Goal: Navigation & Orientation: Find specific page/section

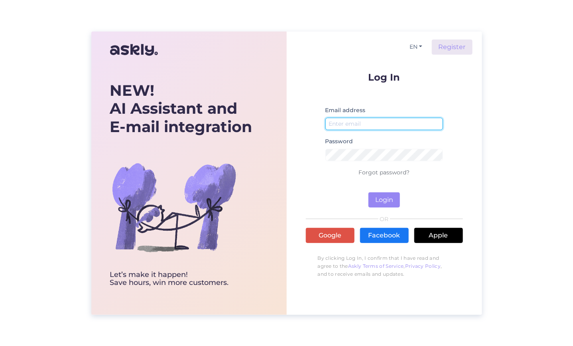
type input "[PERSON_NAME][EMAIL_ADDRESS][DOMAIN_NAME]"
click at [398, 201] on button "Login" at bounding box center [383, 199] width 31 height 15
click at [513, 156] on div "NEW! AI Assistant and E-mail integration Let’s make it happen! Save hours, win …" at bounding box center [286, 173] width 573 height 346
click at [531, 179] on div "NEW! AI Assistant and E-mail integration Let’s make it happen! Save hours, win …" at bounding box center [286, 173] width 573 height 346
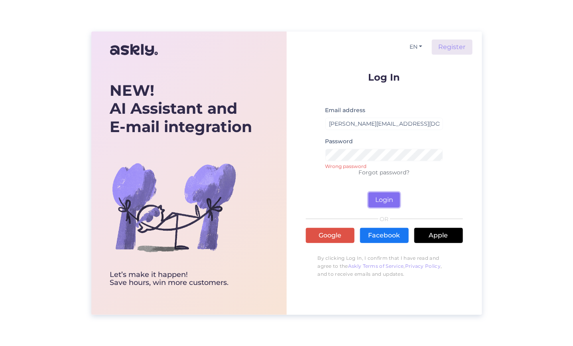
click at [387, 200] on button "Login" at bounding box center [383, 199] width 31 height 15
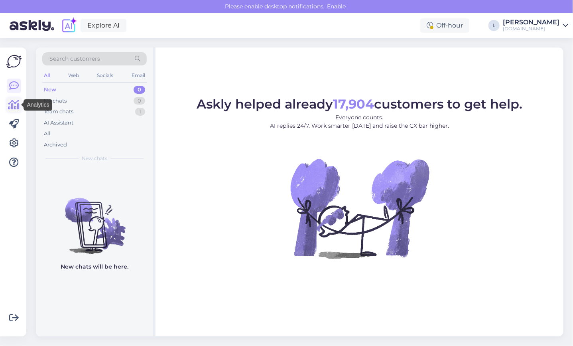
click at [8, 108] on icon at bounding box center [14, 105] width 12 height 10
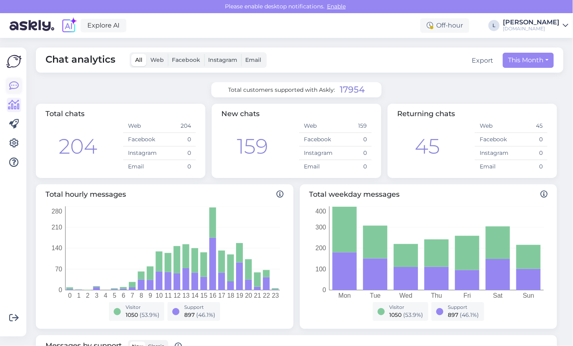
click at [13, 82] on icon at bounding box center [14, 86] width 10 height 10
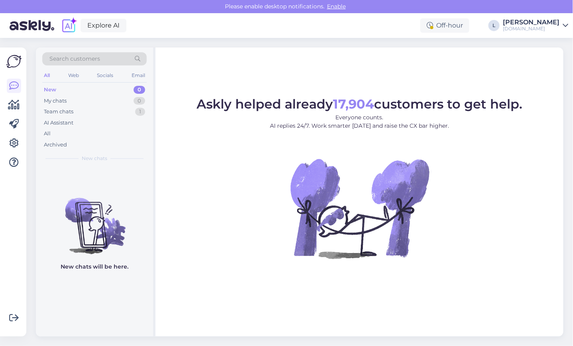
click at [166, 23] on div "Explore AI Off-hour L [PERSON_NAME] [DOMAIN_NAME]" at bounding box center [286, 25] width 573 height 25
click at [18, 103] on icon at bounding box center [14, 105] width 12 height 10
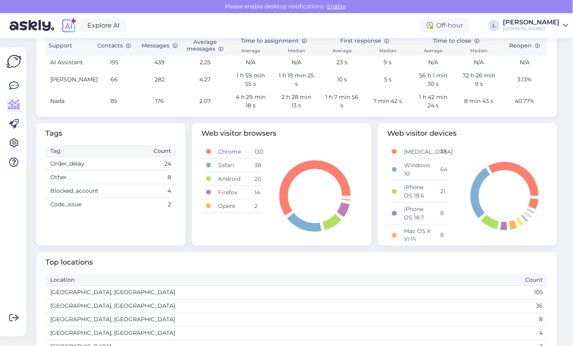
scroll to position [399, 0]
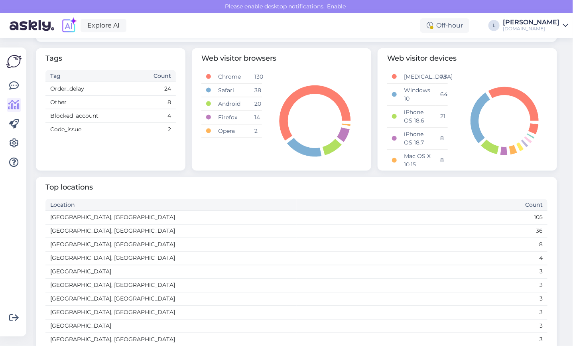
click at [74, 86] on td "Order_delay" at bounding box center [94, 89] width 98 height 14
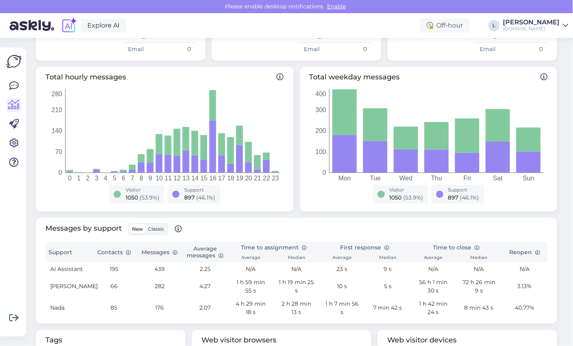
scroll to position [0, 0]
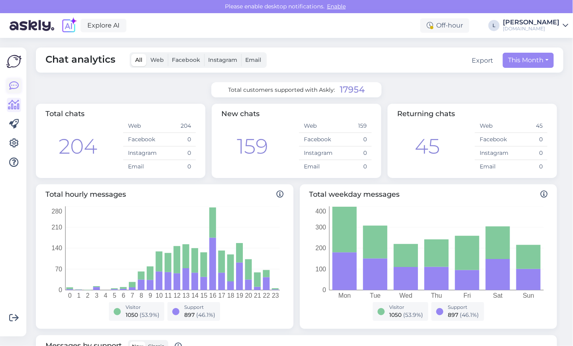
click at [13, 81] on icon at bounding box center [14, 86] width 10 height 10
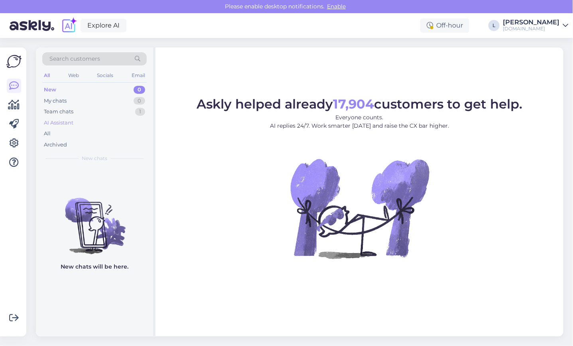
click at [67, 122] on div "AI Assistant" at bounding box center [58, 123] width 29 height 8
